Goal: Task Accomplishment & Management: Manage account settings

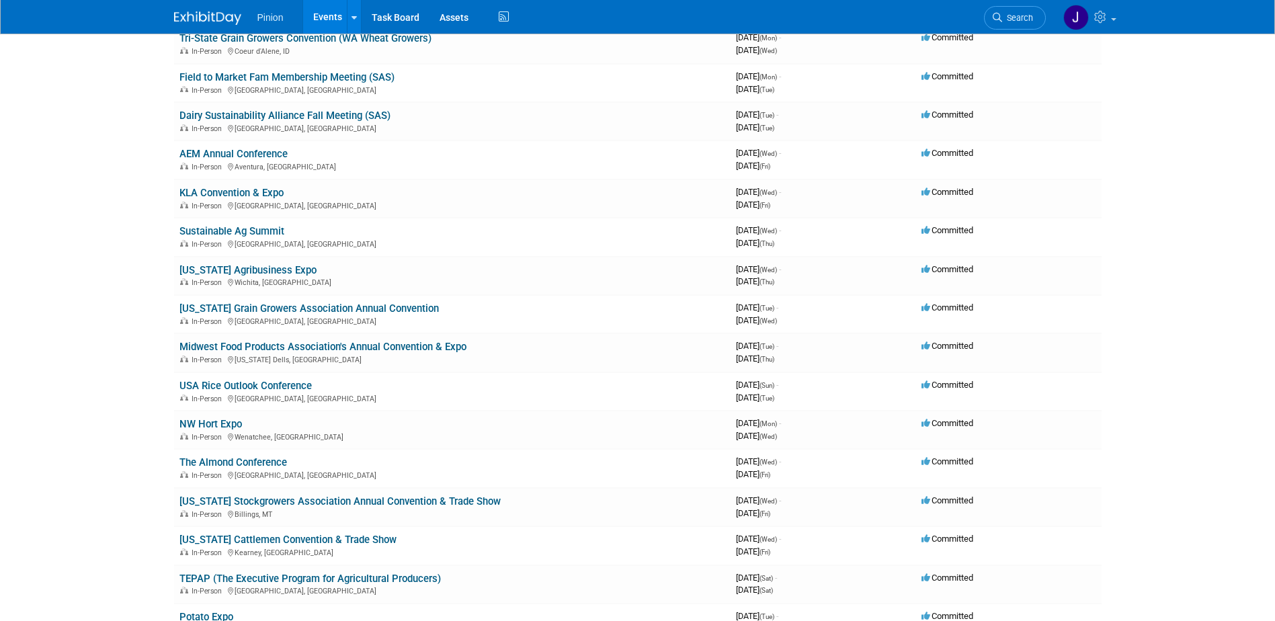
scroll to position [587, 0]
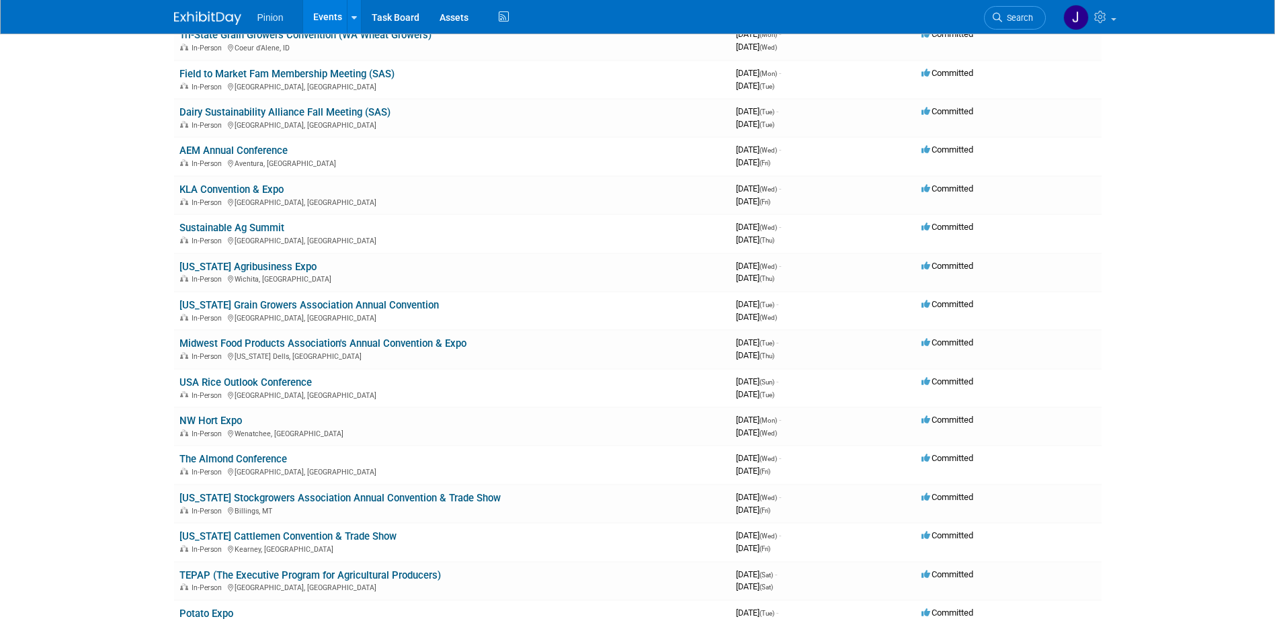
drag, startPoint x: 337, startPoint y: 305, endPoint x: 371, endPoint y: 321, distance: 37.6
click at [337, 304] on link "[US_STATE] Grain Growers Association Annual Convention" at bounding box center [308, 305] width 259 height 12
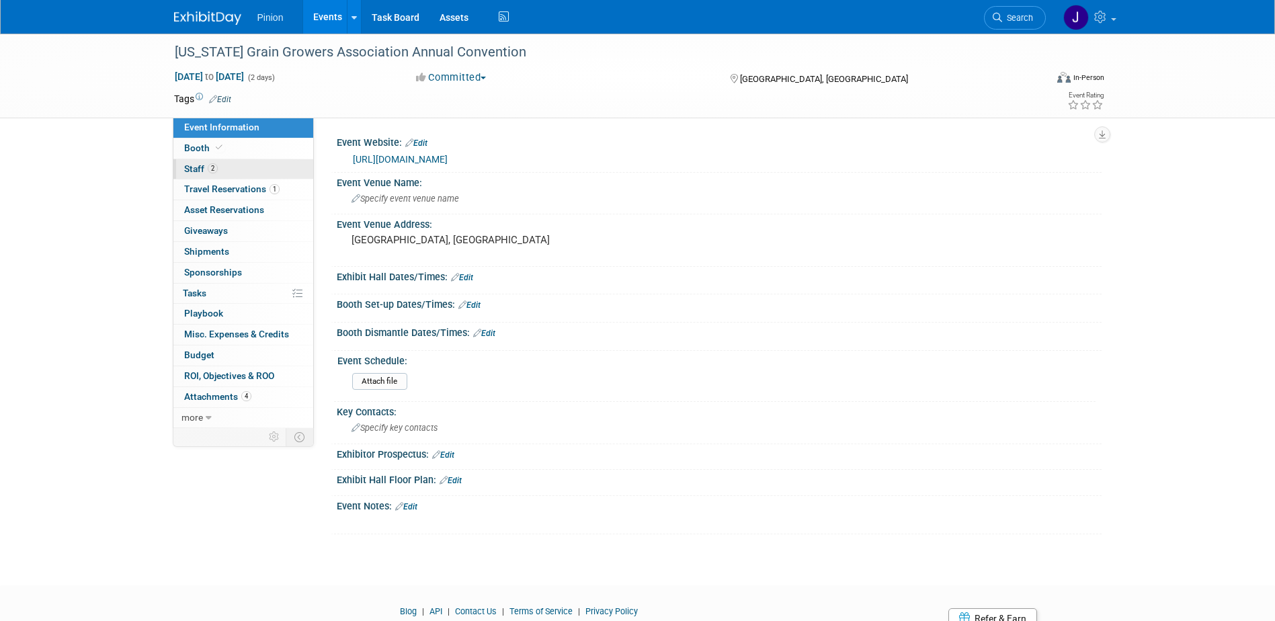
click at [206, 173] on span "Staff 2" at bounding box center [201, 168] width 34 height 11
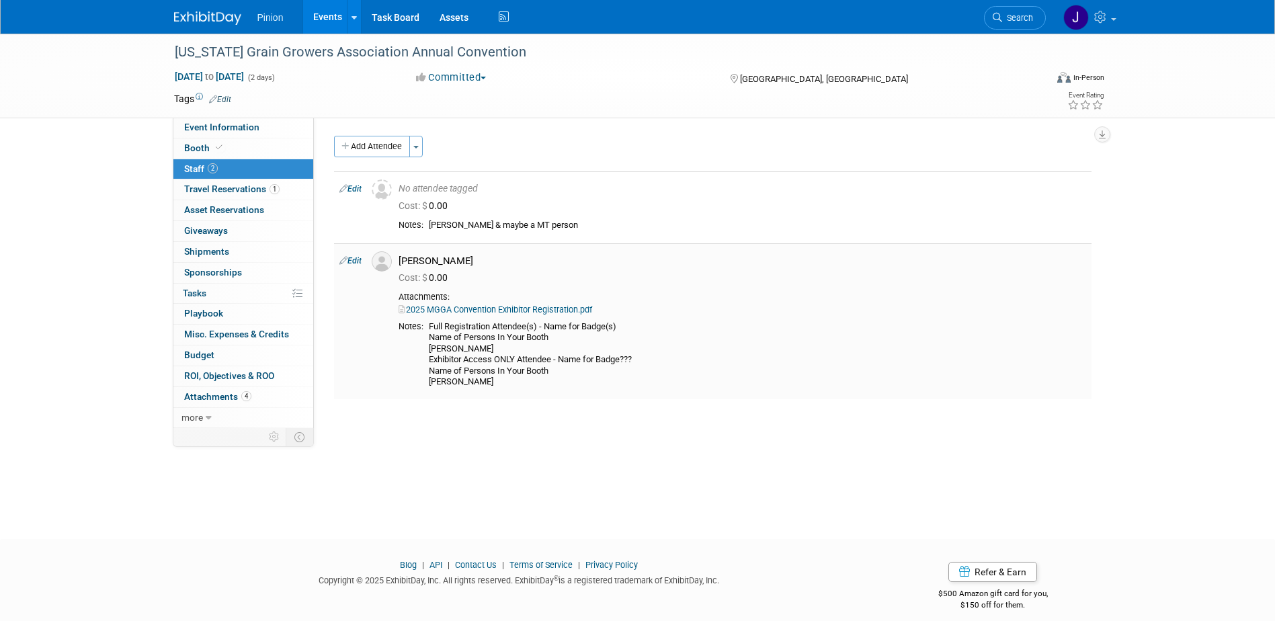
click at [498, 311] on link "2025 MGGA Convention Exhibitor Registration.pdf" at bounding box center [496, 309] width 194 height 10
click at [225, 123] on span "Event Information" at bounding box center [221, 127] width 75 height 11
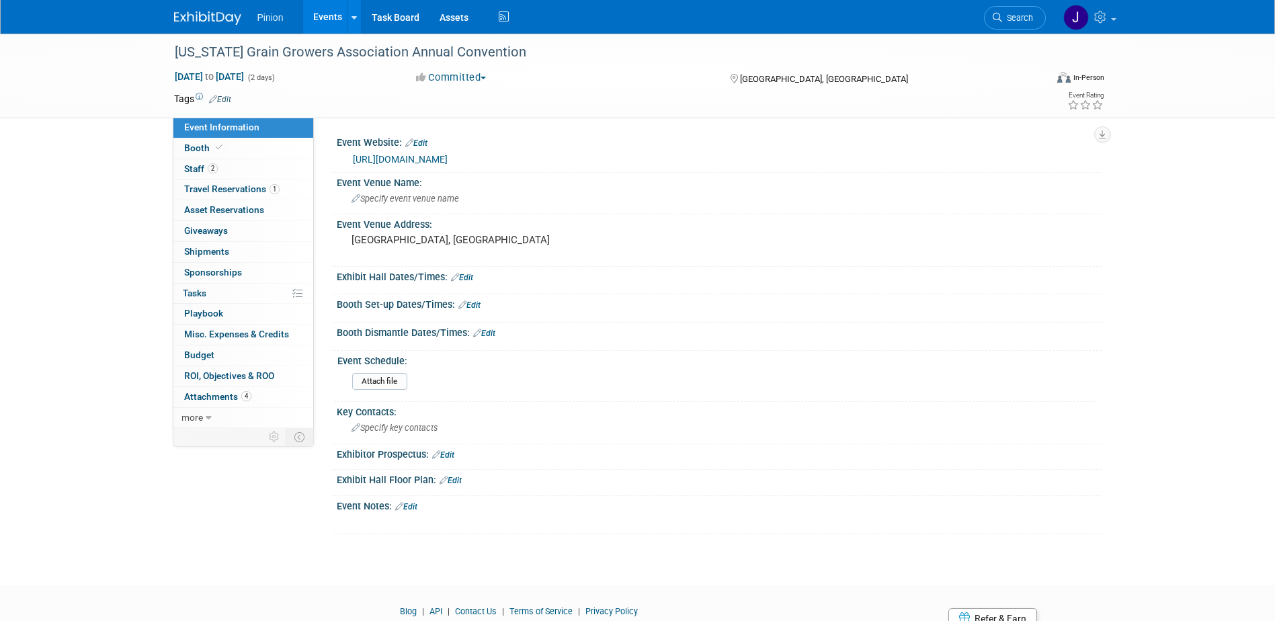
click at [388, 158] on link "[URL][DOMAIN_NAME]" at bounding box center [400, 159] width 95 height 11
click at [218, 143] on span at bounding box center [219, 148] width 12 height 10
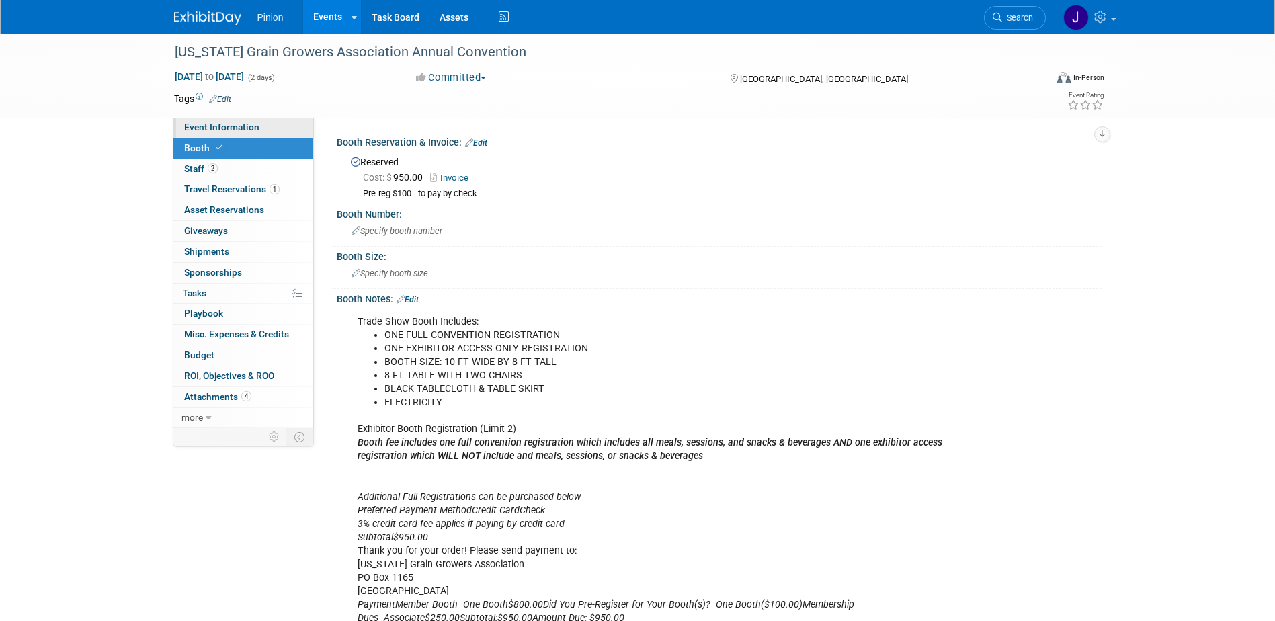
click at [229, 121] on link "Event Information" at bounding box center [243, 128] width 140 height 20
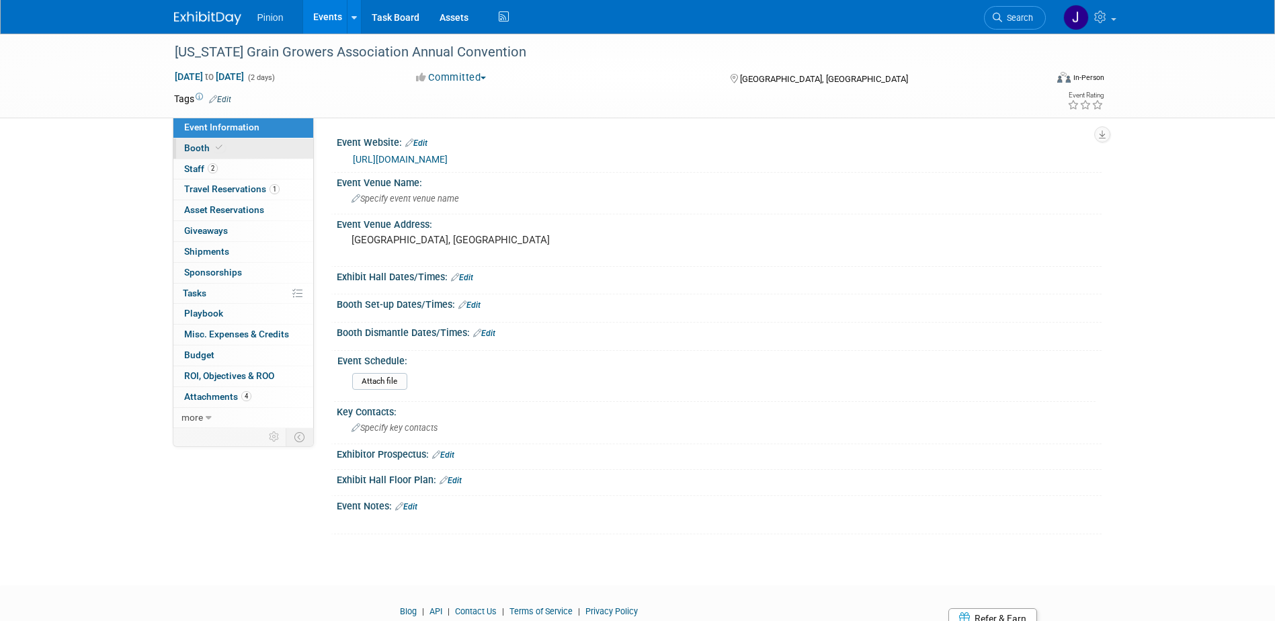
click at [210, 145] on span "Booth" at bounding box center [204, 148] width 41 height 11
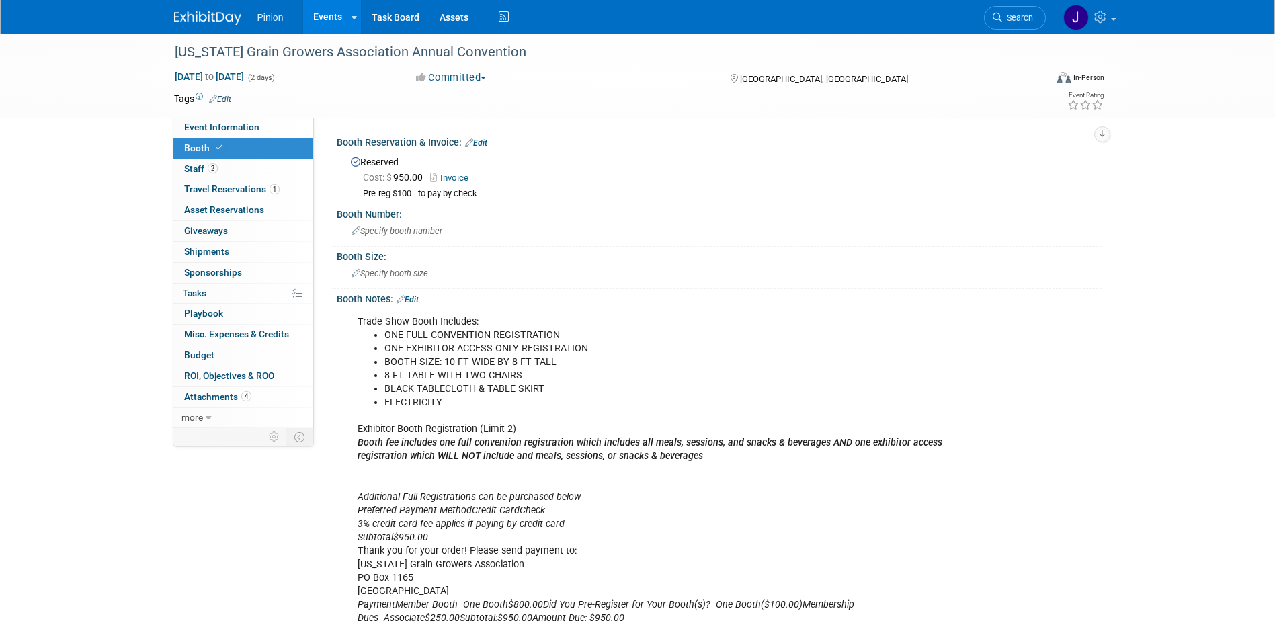
click at [213, 15] on img at bounding box center [207, 17] width 67 height 13
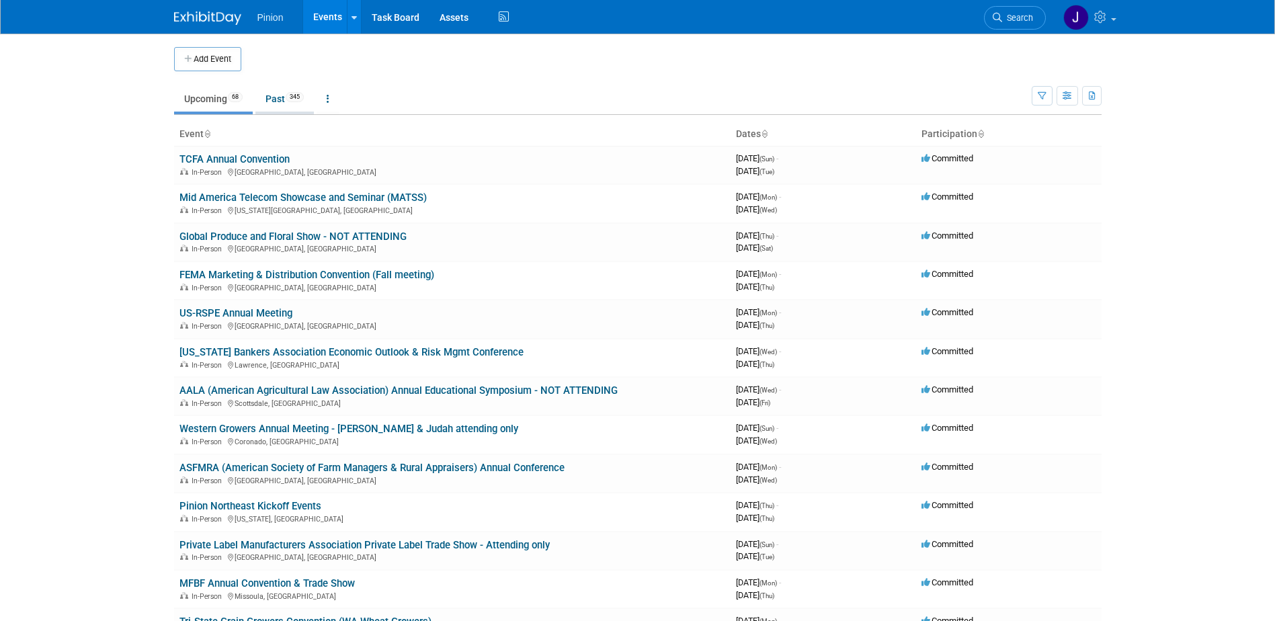
click at [289, 95] on link "Past 345" at bounding box center [284, 99] width 58 height 26
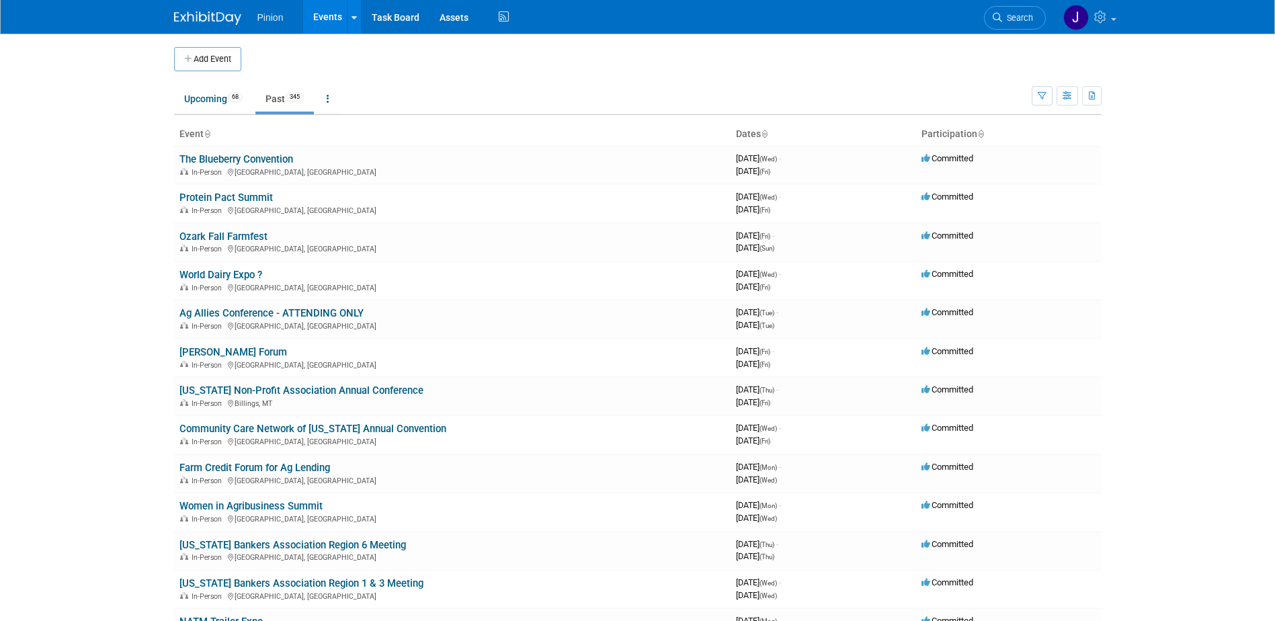
click at [209, 132] on icon at bounding box center [207, 134] width 7 height 9
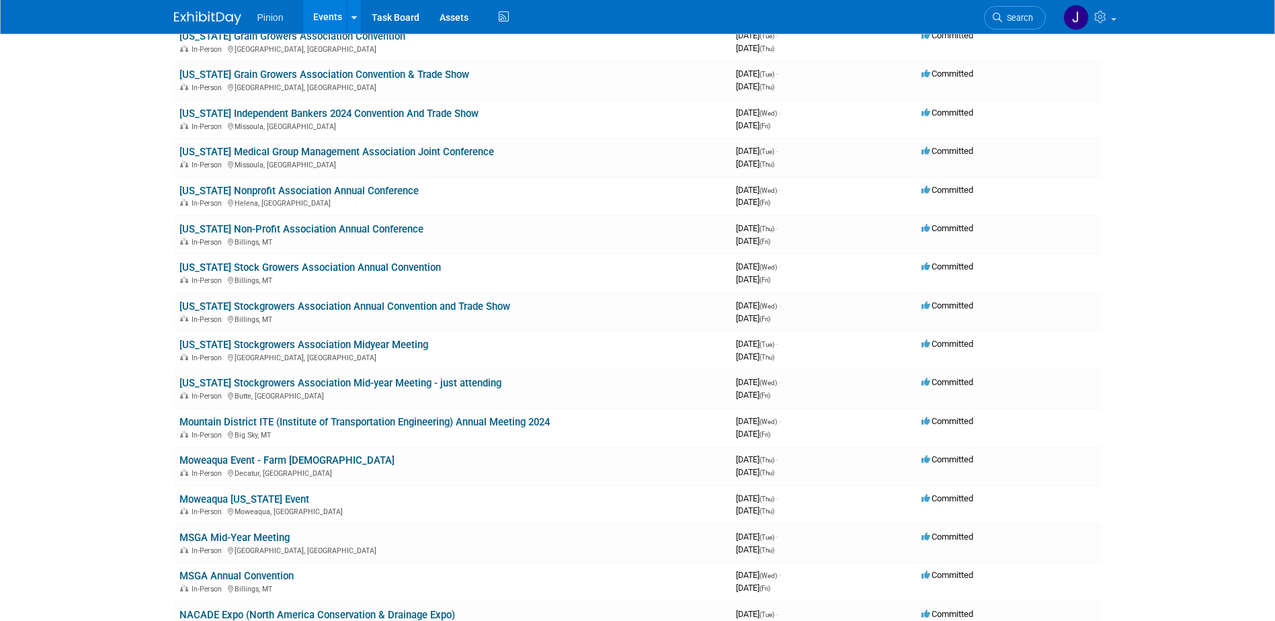
scroll to position [8750, 0]
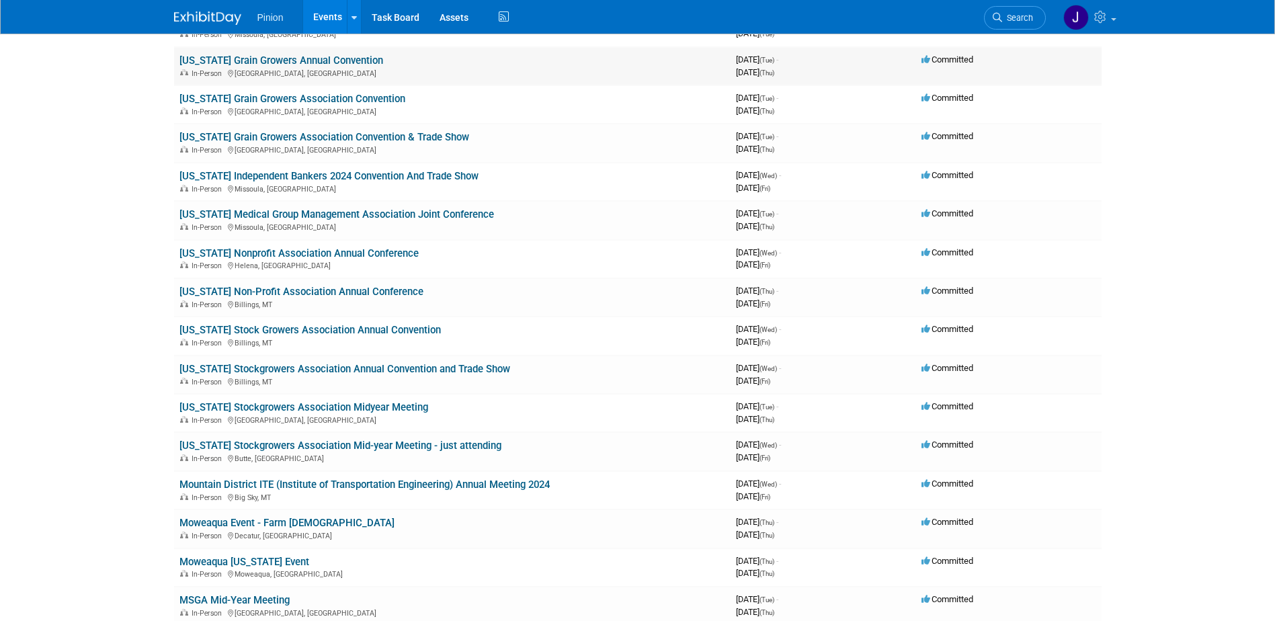
click at [290, 59] on link "[US_STATE] Grain Growers Annual Convention" at bounding box center [281, 60] width 204 height 12
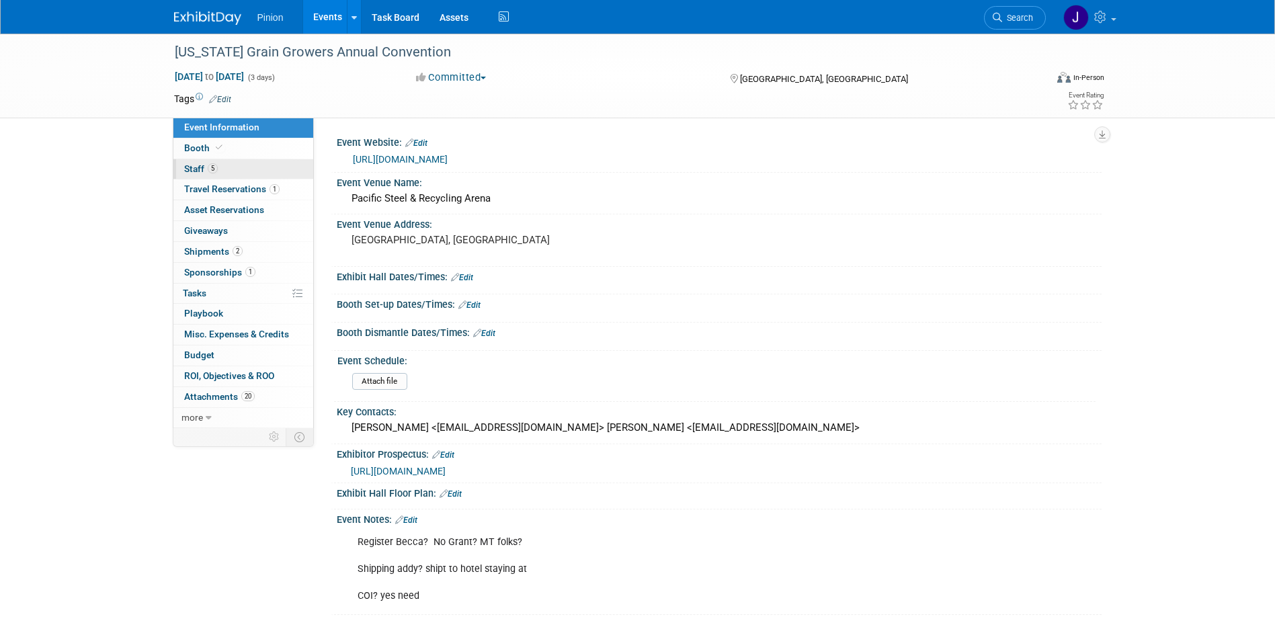
click at [200, 169] on span "Staff 5" at bounding box center [201, 168] width 34 height 11
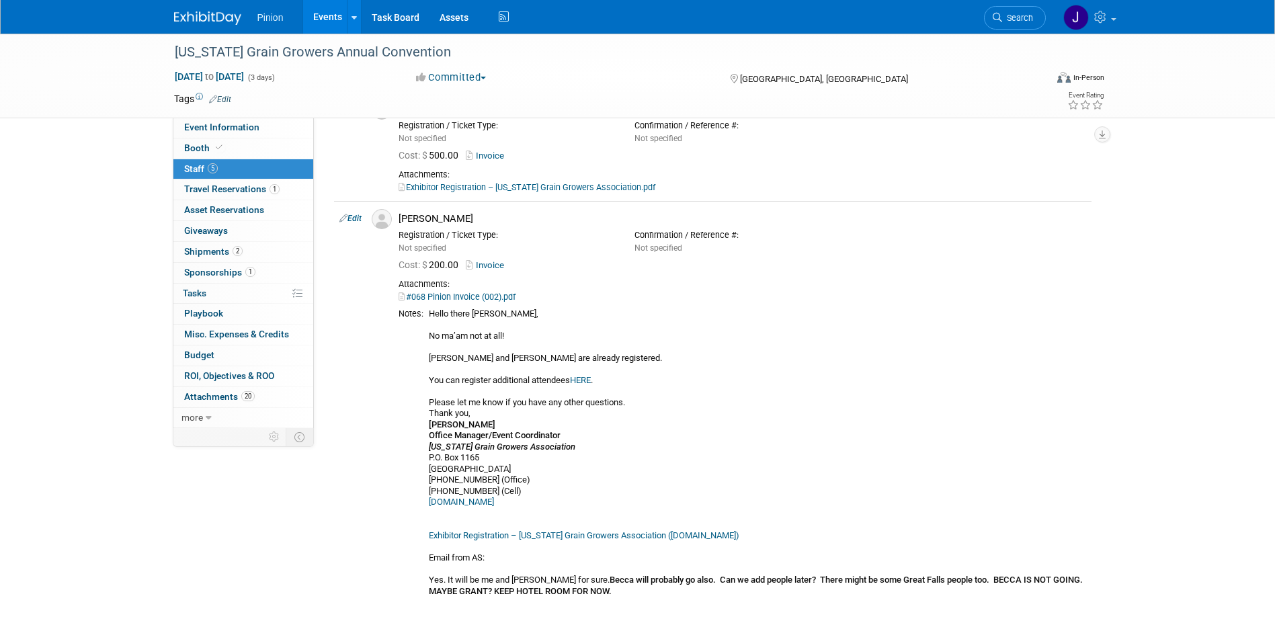
scroll to position [283, 0]
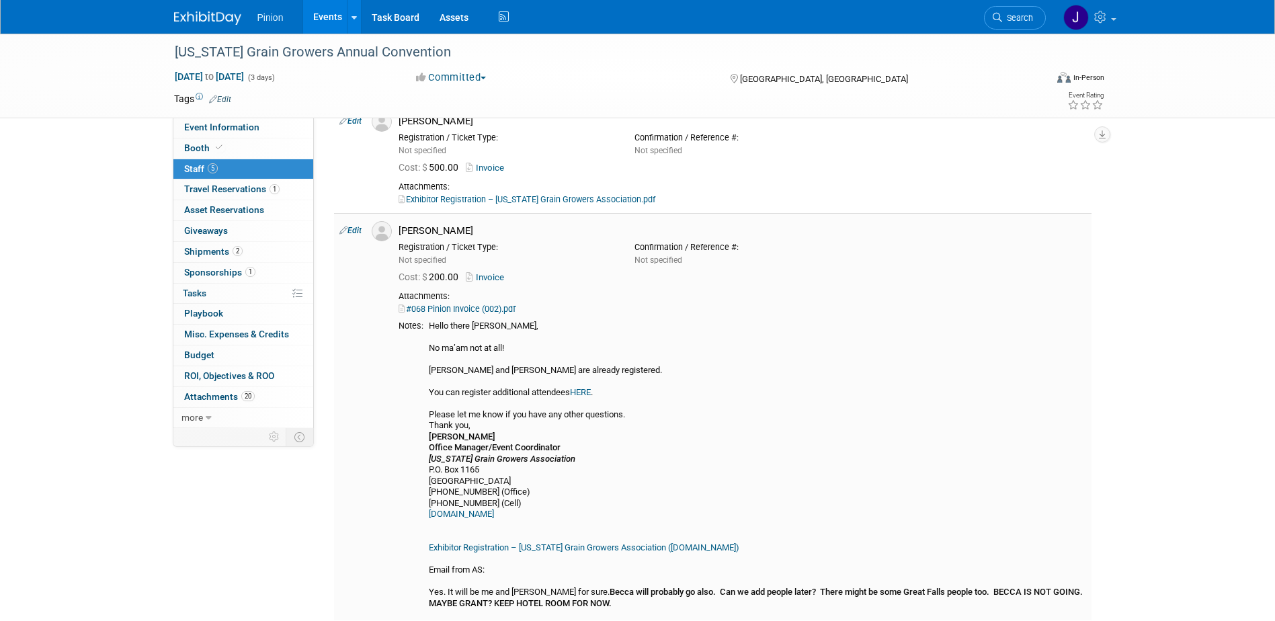
click at [608, 546] on link "Exhibitor Registration – Montana Grain Growers Association (mgga.org)" at bounding box center [584, 547] width 311 height 10
click at [473, 307] on link "#068 Pinion Invoice (002).pdf" at bounding box center [457, 309] width 117 height 10
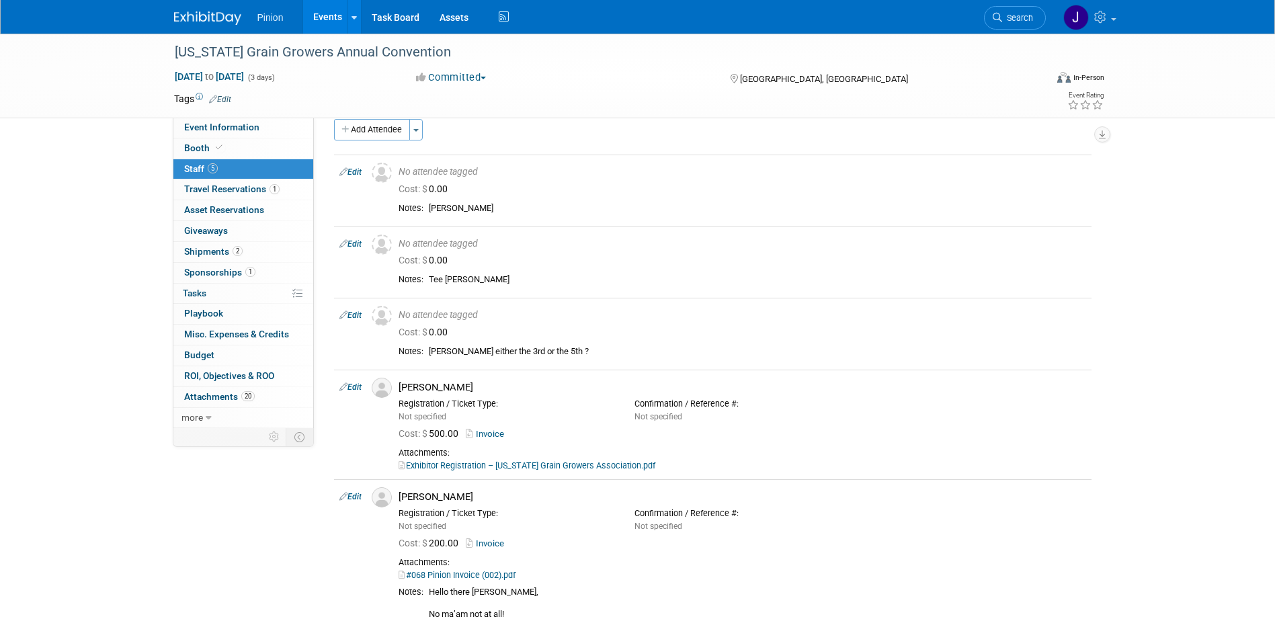
scroll to position [0, 0]
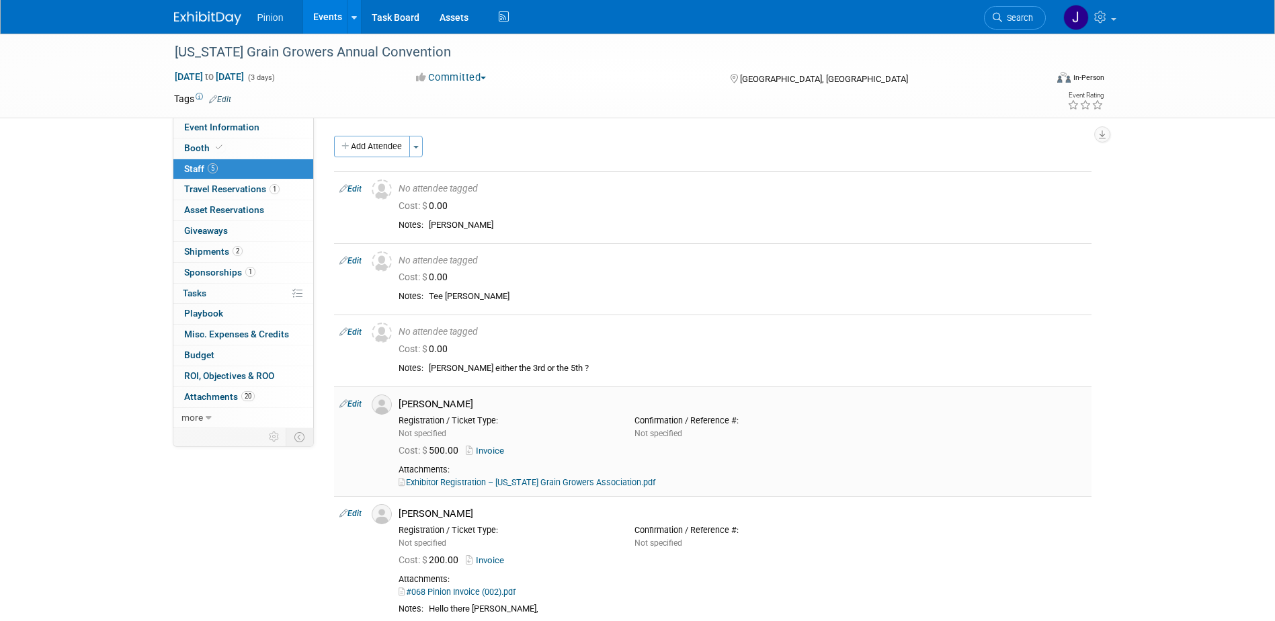
click at [538, 483] on link "Exhibitor Registration – Montana Grain Growers Association.pdf" at bounding box center [527, 482] width 257 height 10
click at [233, 272] on span "Sponsorships 1" at bounding box center [219, 272] width 71 height 11
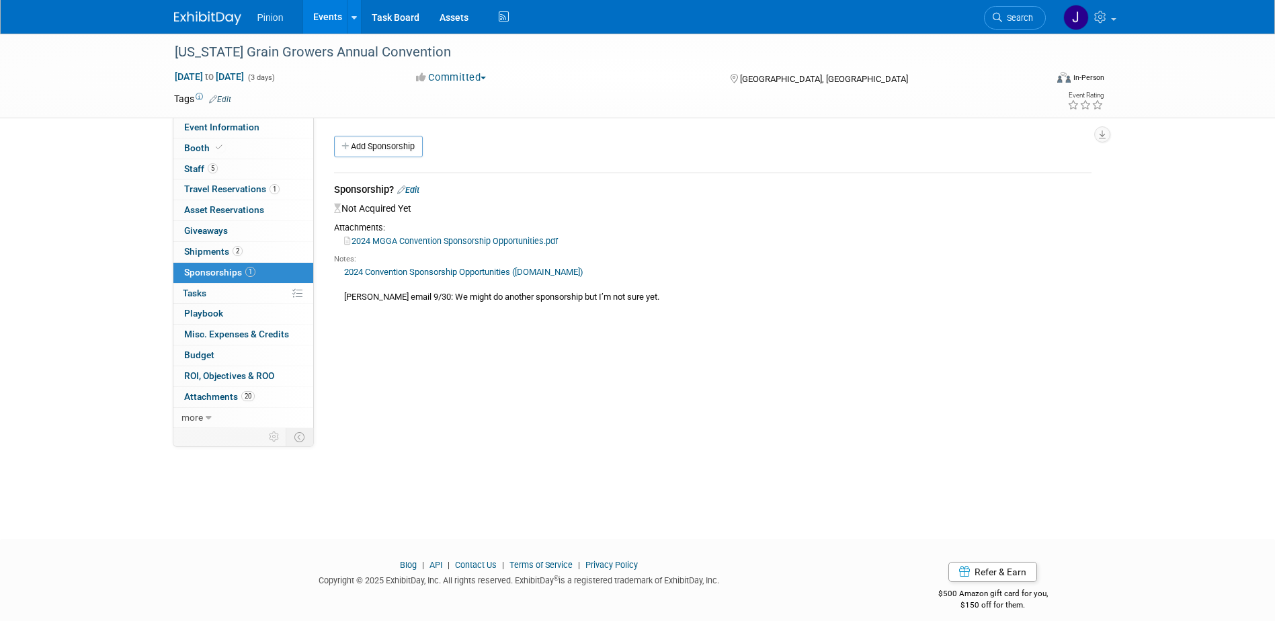
click at [216, 17] on img at bounding box center [207, 17] width 67 height 13
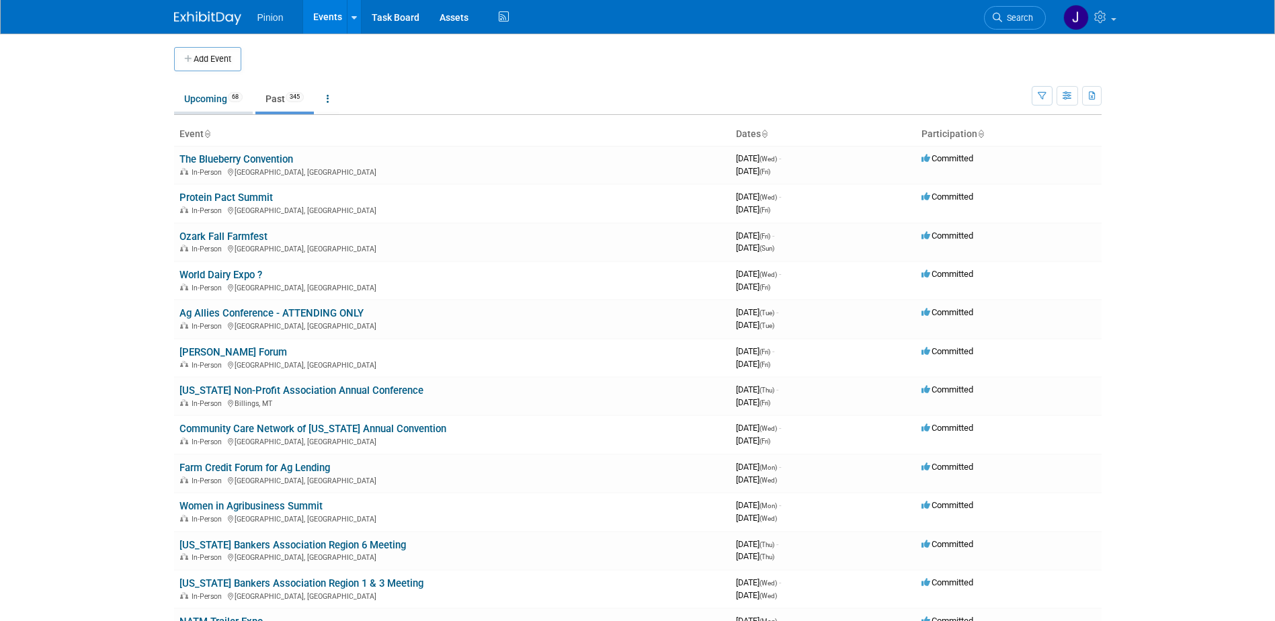
click at [229, 93] on link "Upcoming 68" at bounding box center [213, 99] width 79 height 26
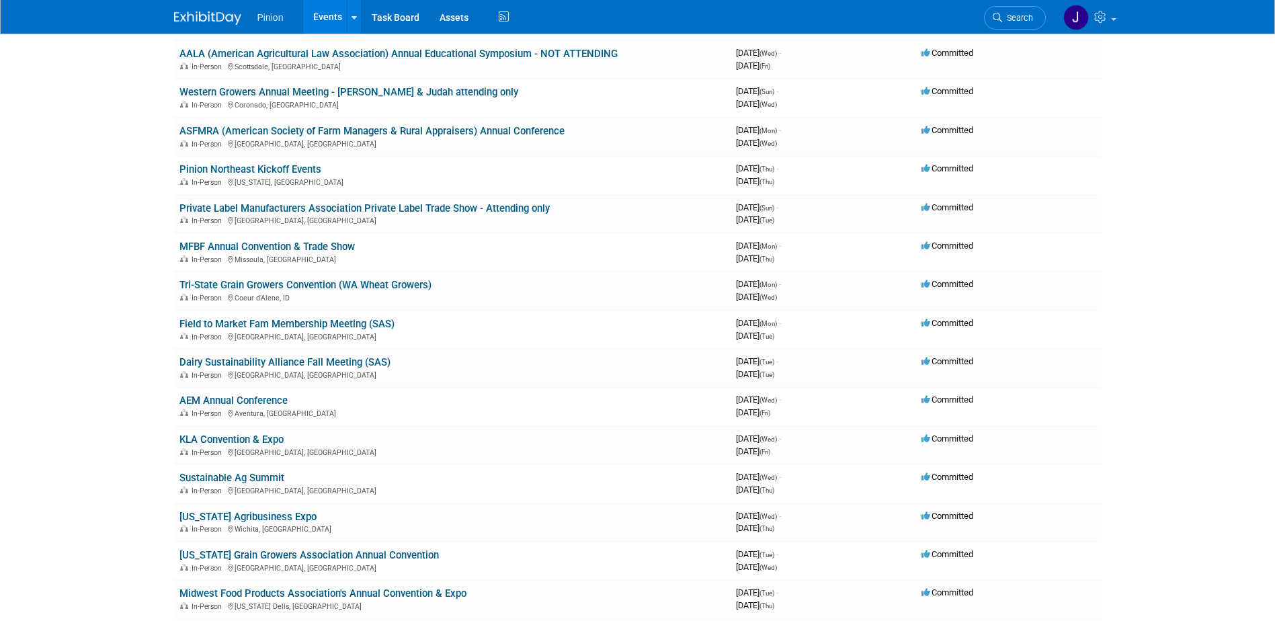
scroll to position [354, 0]
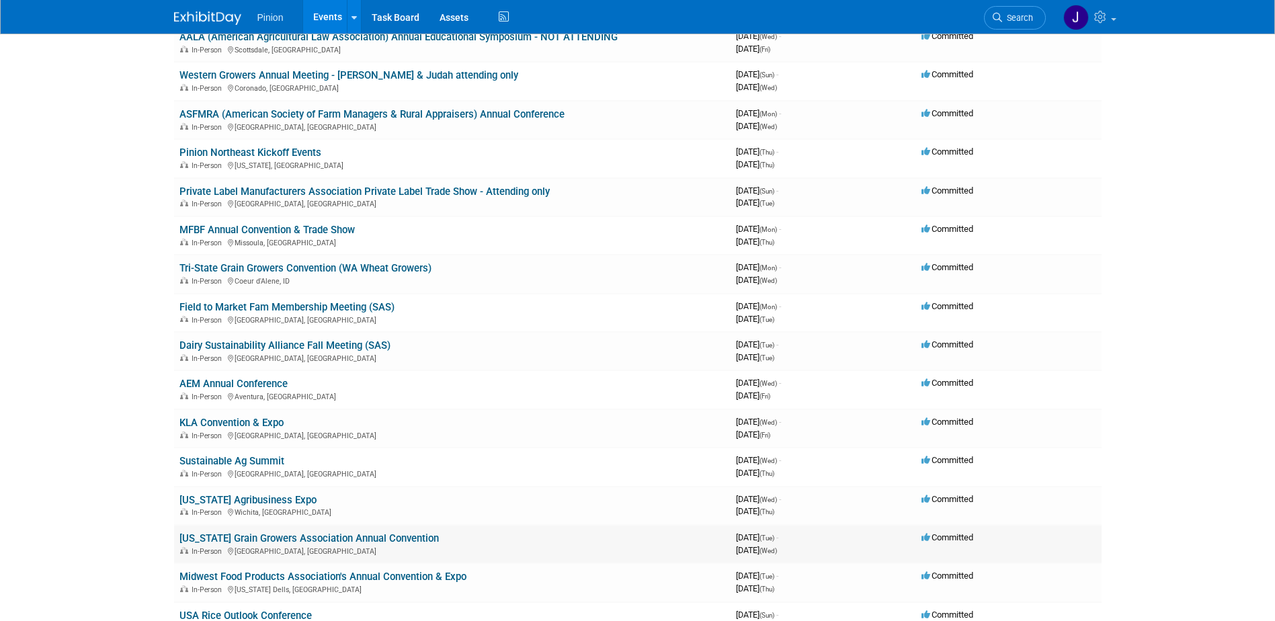
click at [319, 538] on link "[US_STATE] Grain Growers Association Annual Convention" at bounding box center [308, 538] width 259 height 12
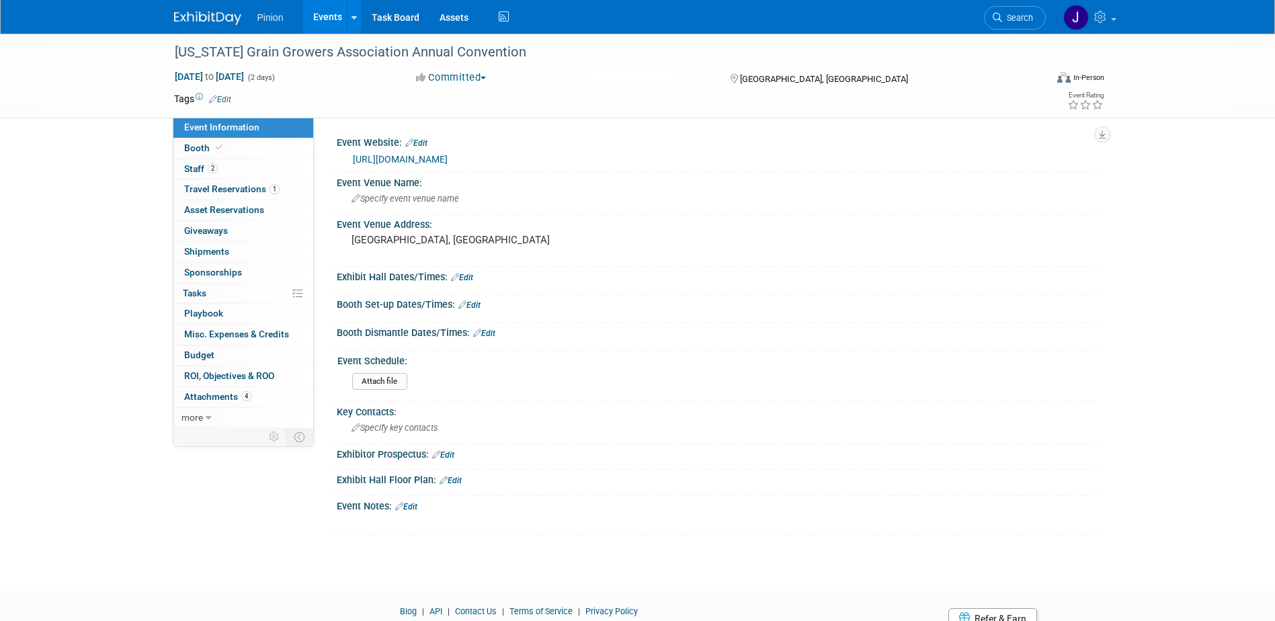
click at [235, 276] on span "Sponsorships 0" at bounding box center [213, 272] width 58 height 11
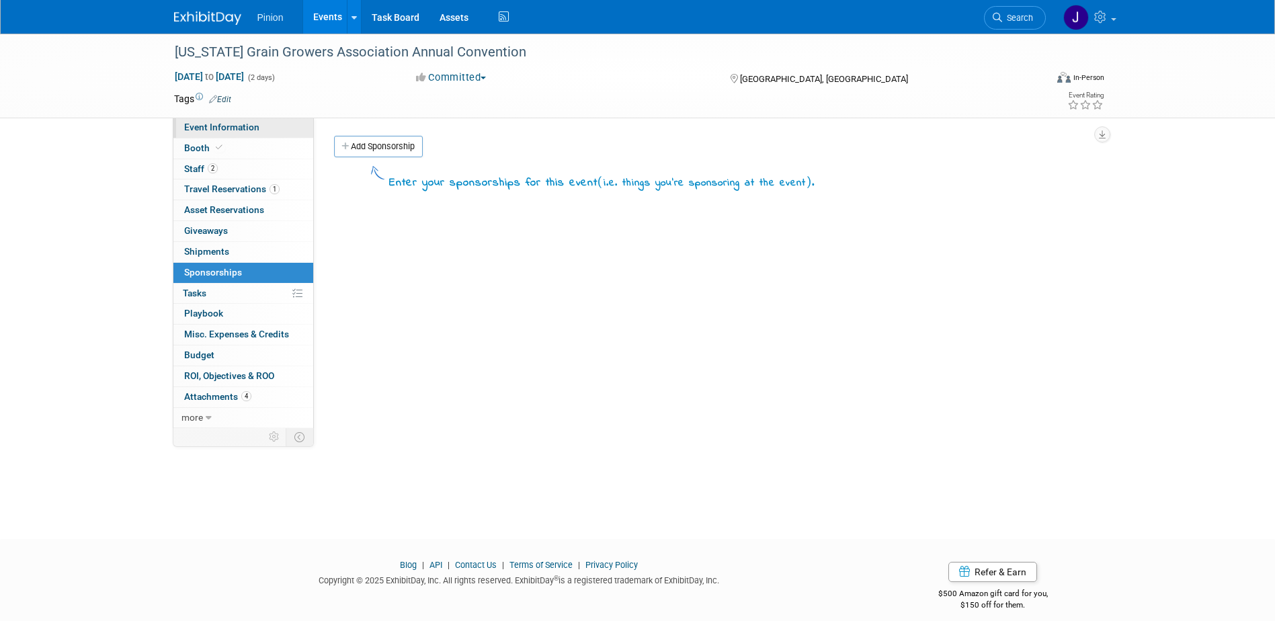
click at [223, 131] on span "Event Information" at bounding box center [221, 127] width 75 height 11
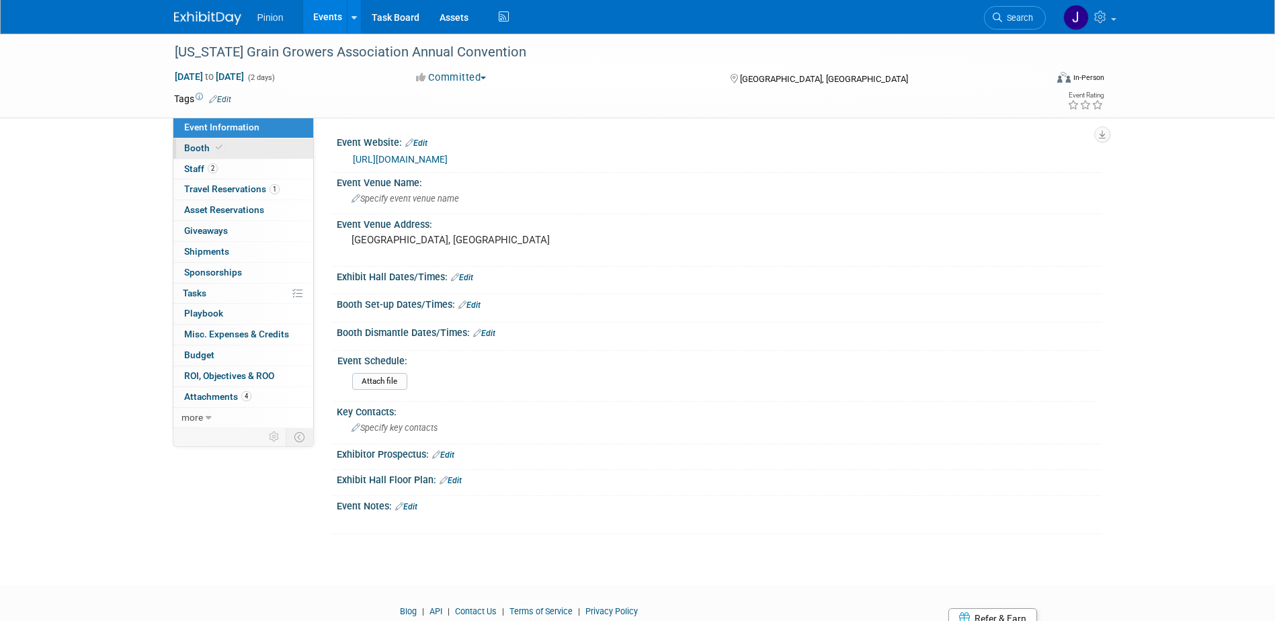
click at [196, 151] on span "Booth" at bounding box center [204, 148] width 41 height 11
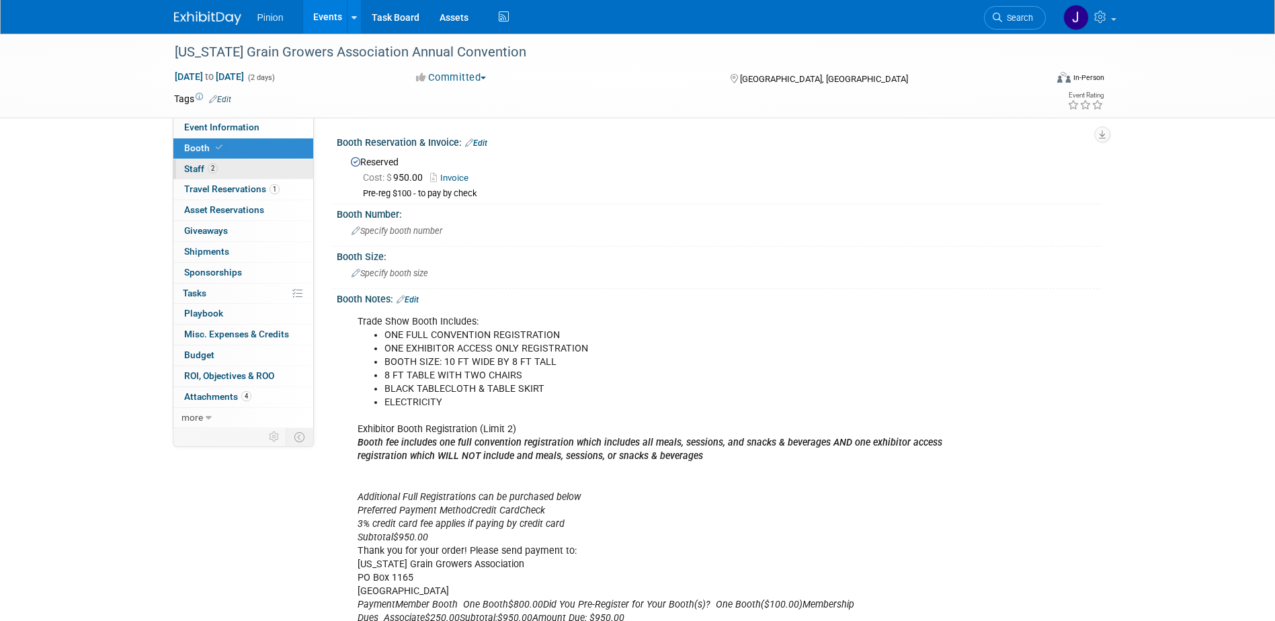
click at [196, 167] on span "Staff 2" at bounding box center [201, 168] width 34 height 11
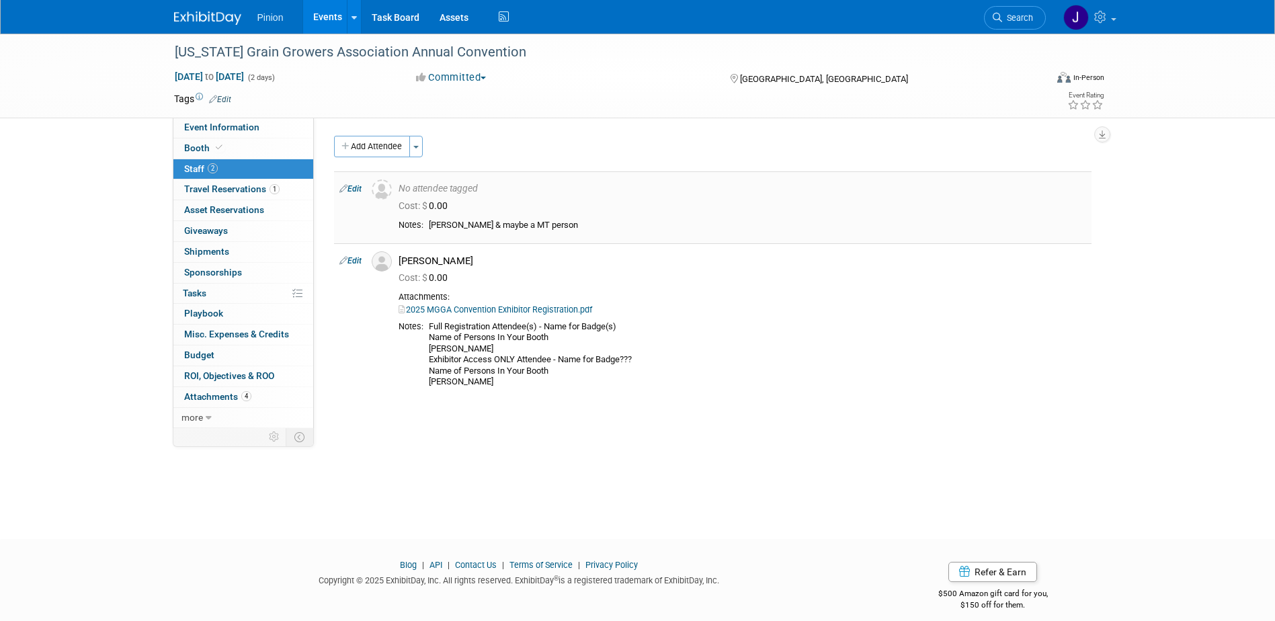
click at [358, 188] on link "Edit" at bounding box center [350, 188] width 22 height 9
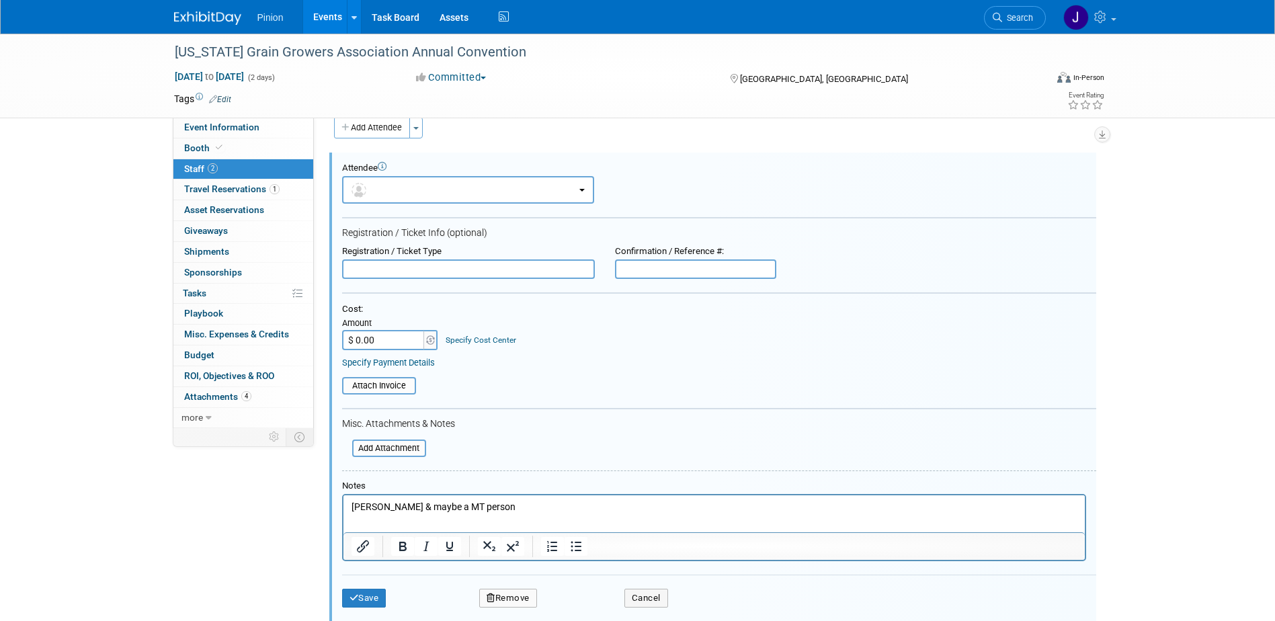
click at [555, 498] on html "[PERSON_NAME] & maybe a MT person" at bounding box center [713, 504] width 741 height 19
click at [368, 607] on button "Save" at bounding box center [364, 606] width 44 height 19
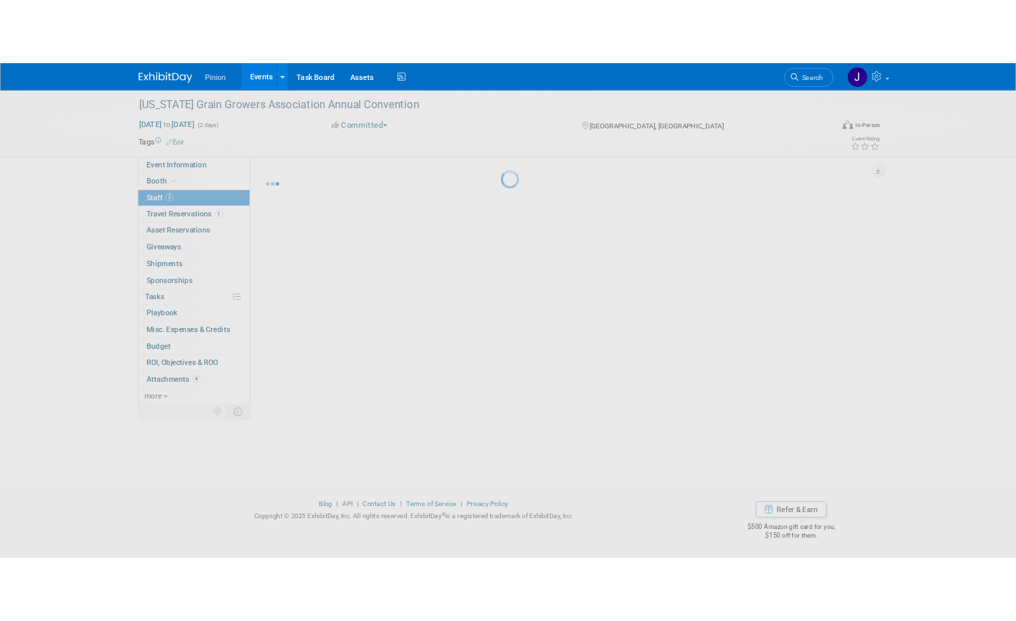
scroll to position [12, 0]
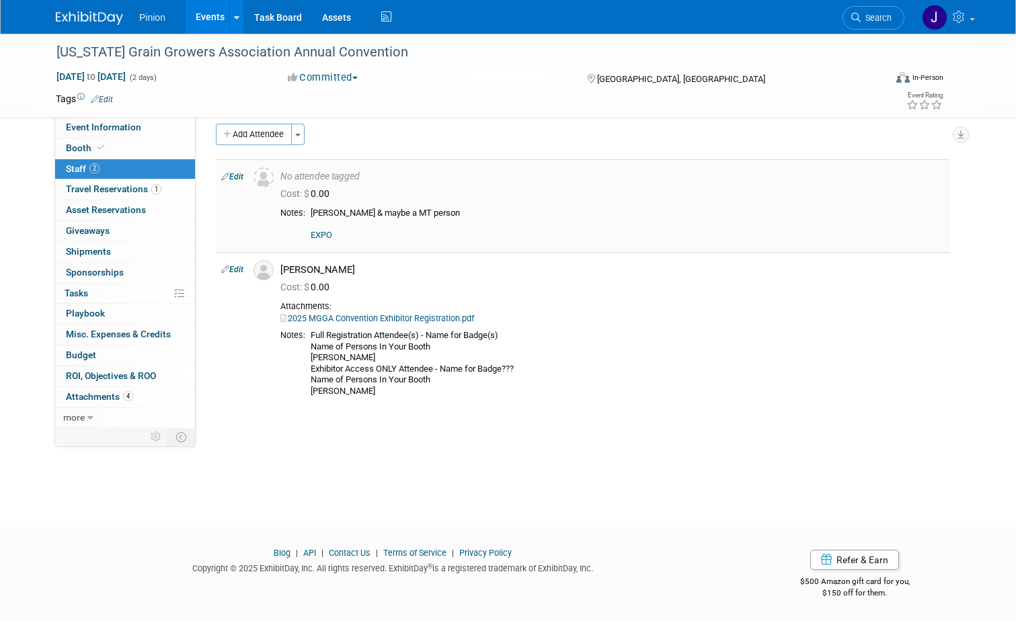
click at [235, 175] on link "Edit" at bounding box center [232, 176] width 22 height 9
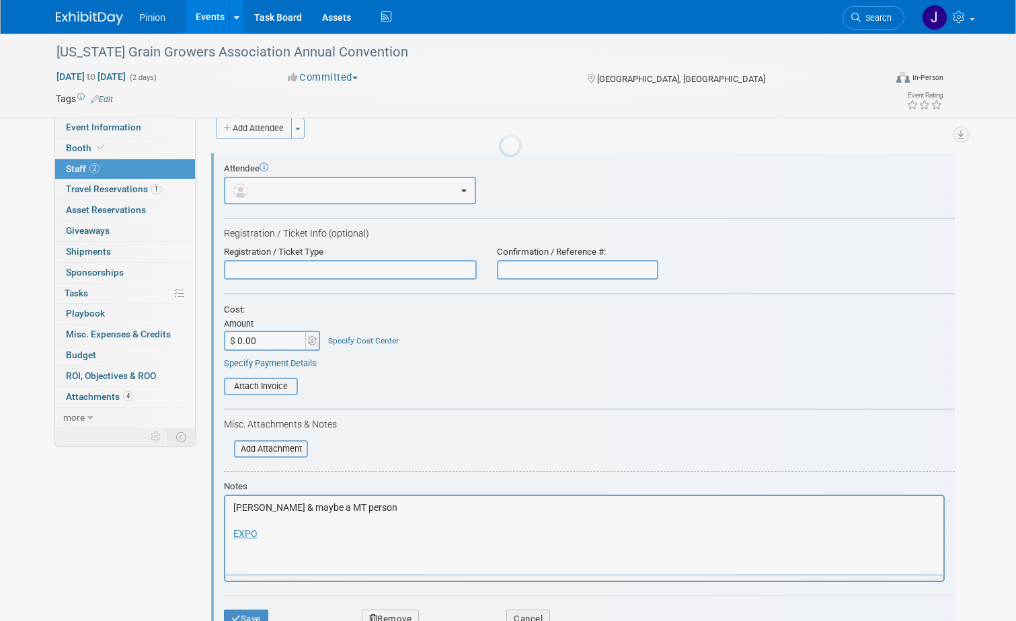
scroll to position [0, 0]
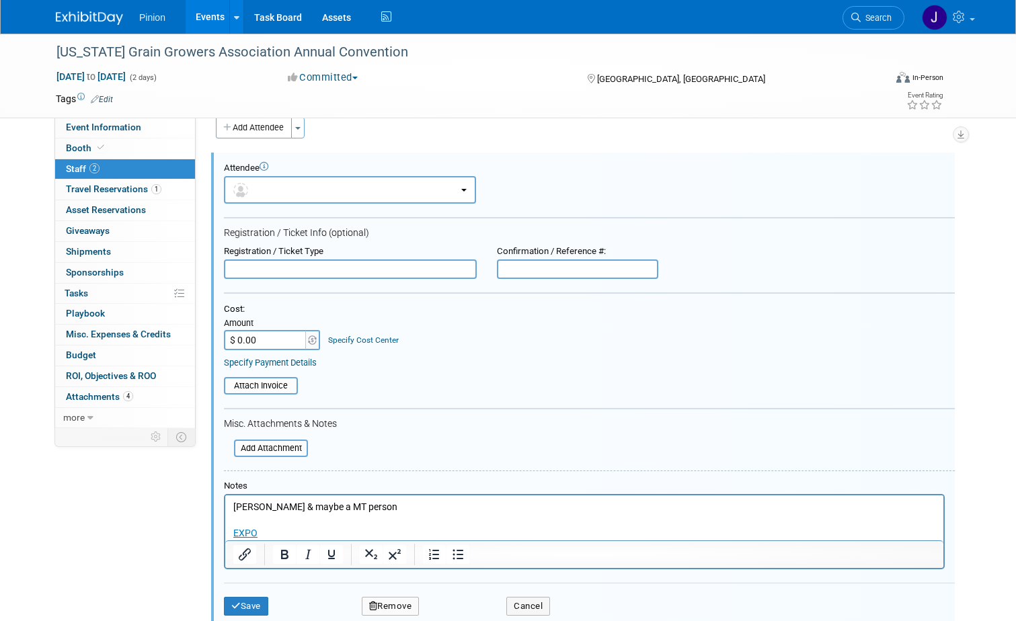
click at [311, 503] on p "[PERSON_NAME] & maybe a MT person EXPO" at bounding box center [584, 521] width 702 height 40
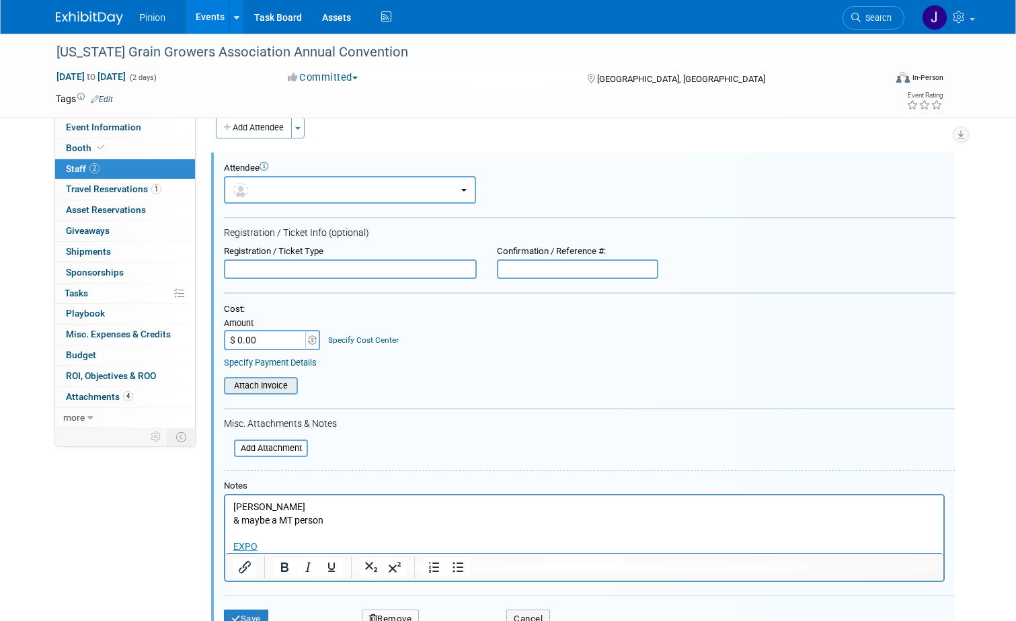
click at [278, 387] on input "file" at bounding box center [216, 385] width 160 height 15
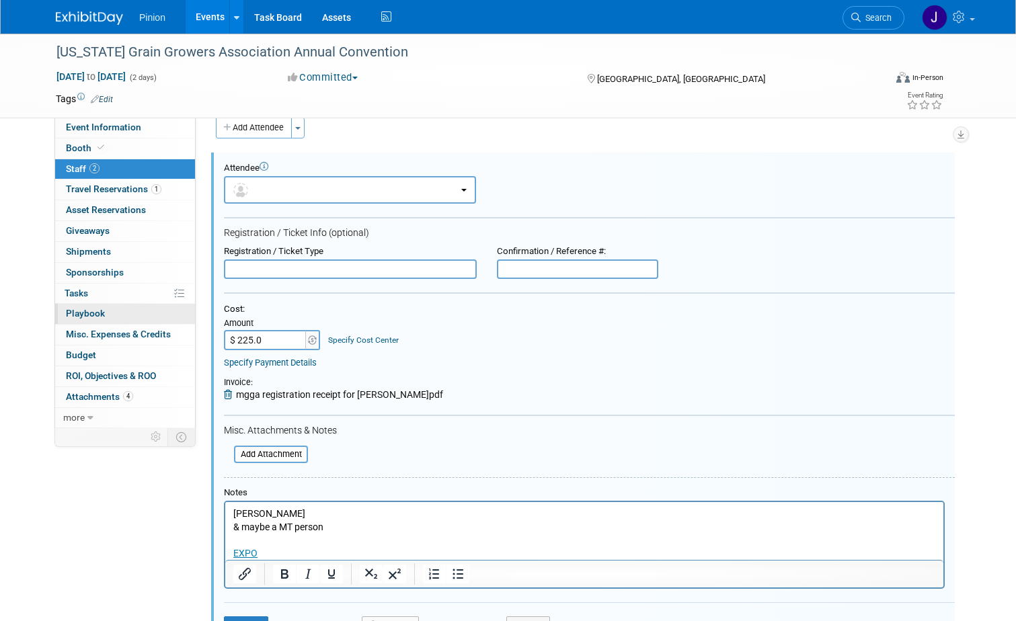
type input "$ 225.00"
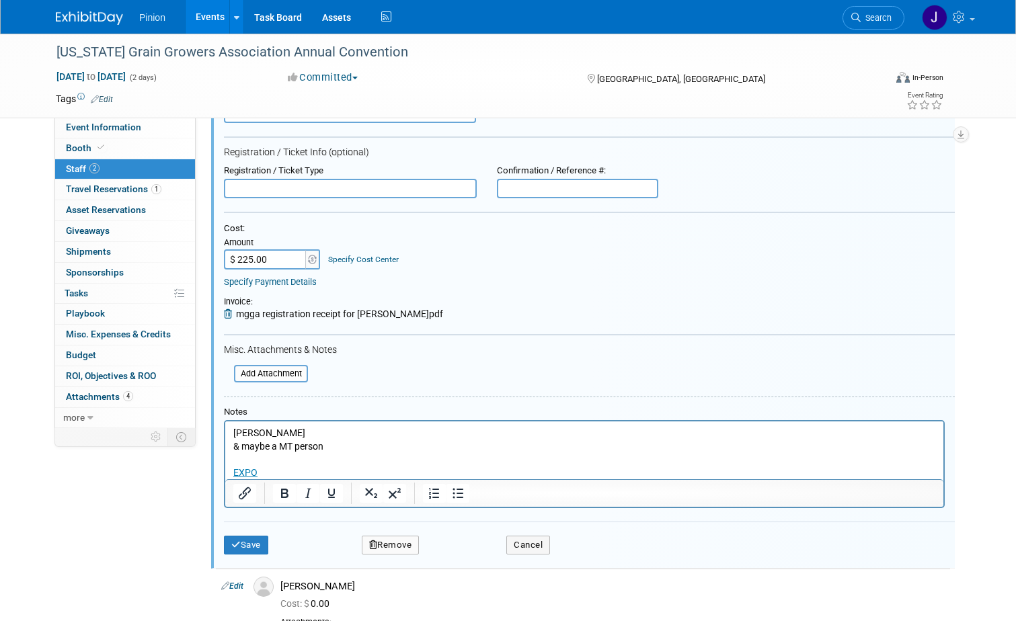
scroll to position [165, 0]
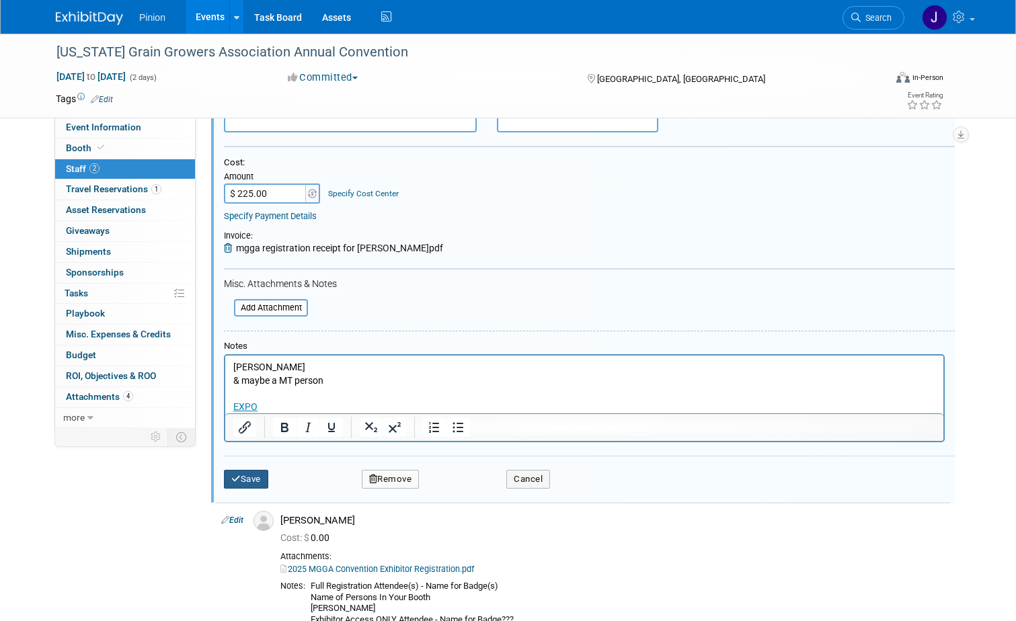
click at [244, 479] on button "Save" at bounding box center [246, 479] width 44 height 19
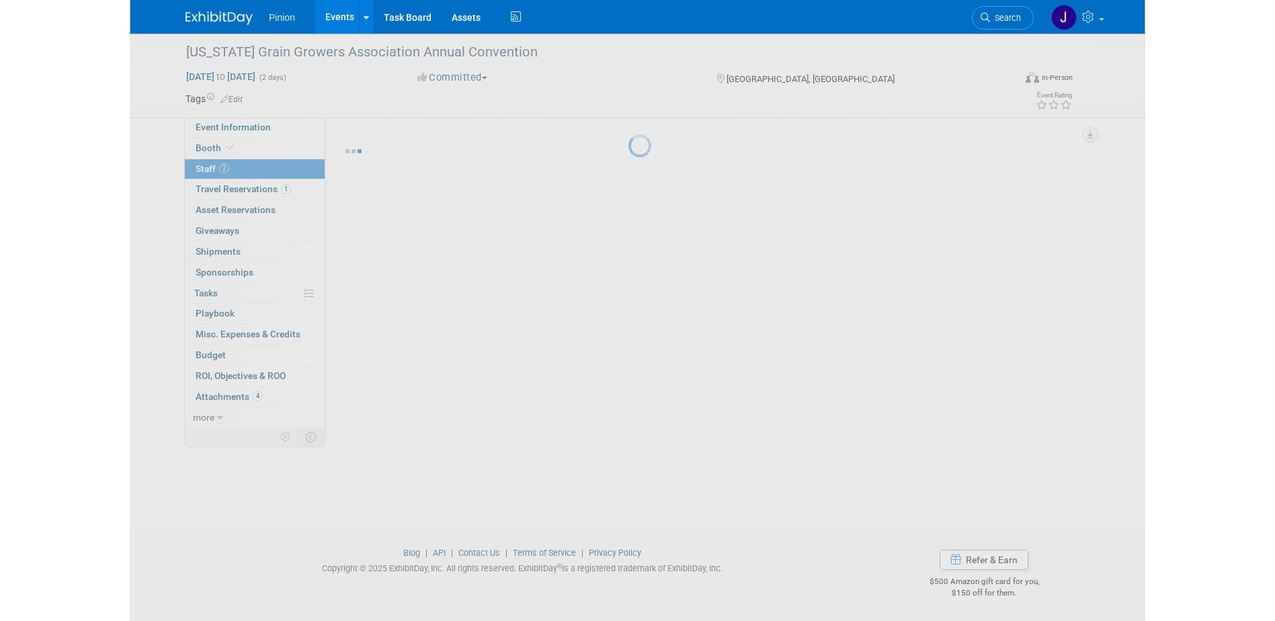
scroll to position [12, 0]
